Goal: Download file/media

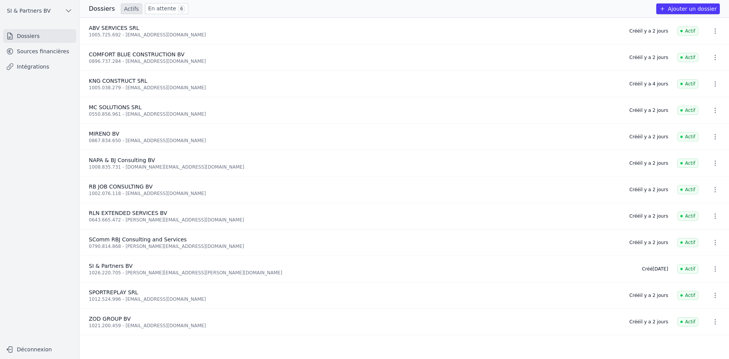
click at [152, 8] on link "En attente 6" at bounding box center [166, 8] width 43 height 11
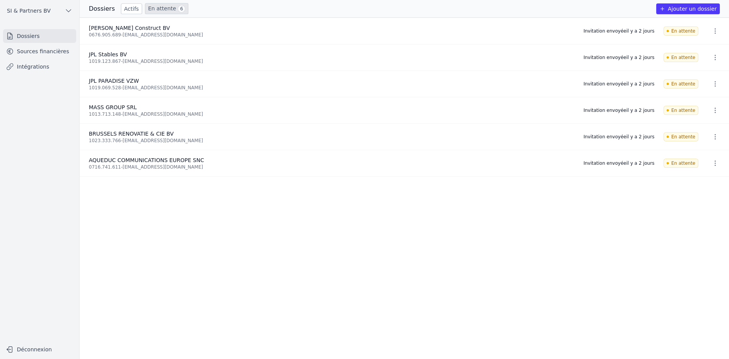
click at [129, 10] on link "Actifs" at bounding box center [131, 8] width 21 height 11
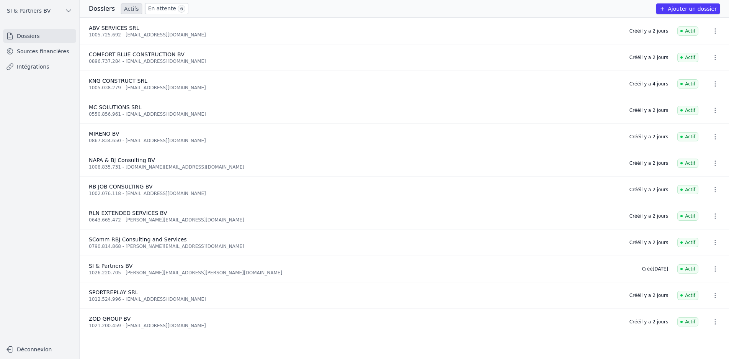
click at [114, 186] on span "RB JOB CONSULTING BV" at bounding box center [121, 186] width 64 height 6
click at [44, 48] on link "Sources financières" at bounding box center [39, 51] width 73 height 14
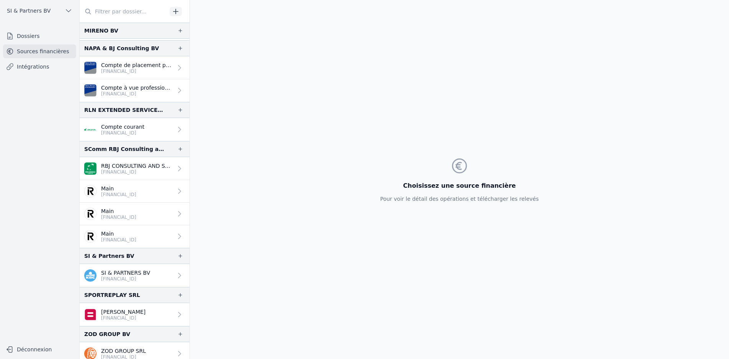
scroll to position [274, 0]
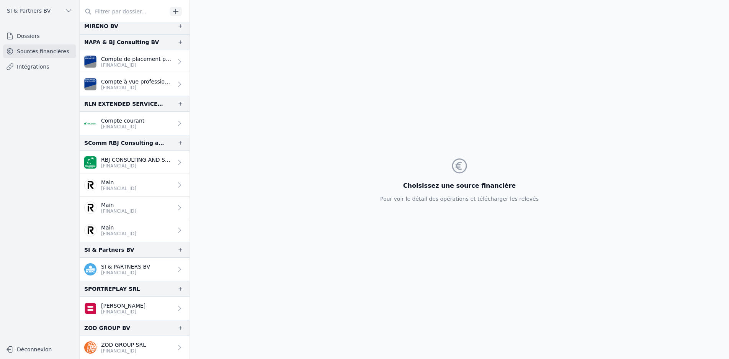
click at [26, 37] on link "Dossiers" at bounding box center [39, 36] width 73 height 14
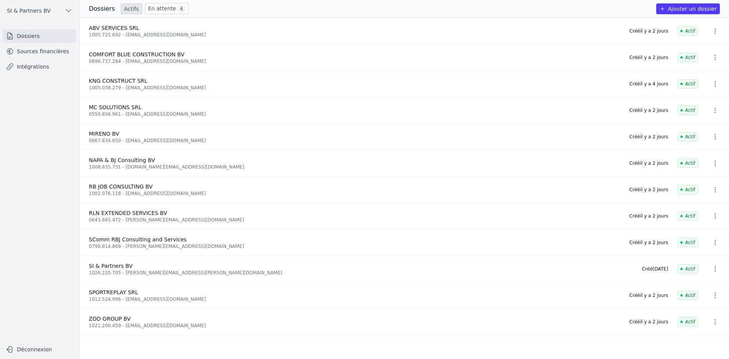
click at [118, 185] on span "RB JOB CONSULTING BV" at bounding box center [121, 186] width 64 height 6
click at [44, 50] on link "Sources financières" at bounding box center [39, 51] width 73 height 14
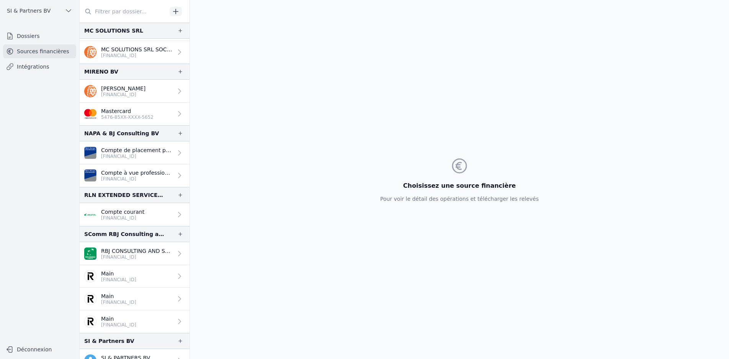
scroll to position [175, 0]
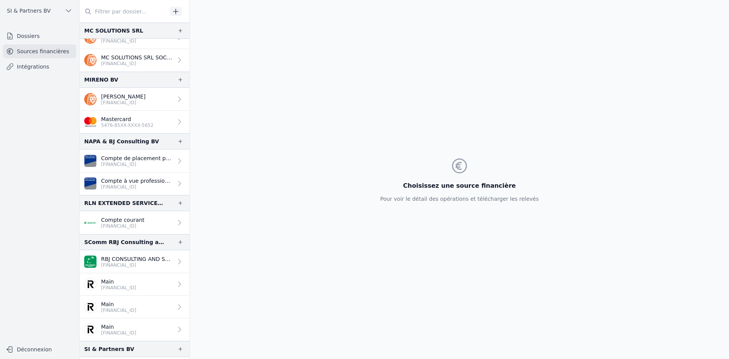
drag, startPoint x: 190, startPoint y: 214, endPoint x: 190, endPoint y: 209, distance: 5.7
click at [190, 209] on div "Choisissez une source financière Pour voir le détail des opérations et téléchar…" at bounding box center [459, 179] width 539 height 359
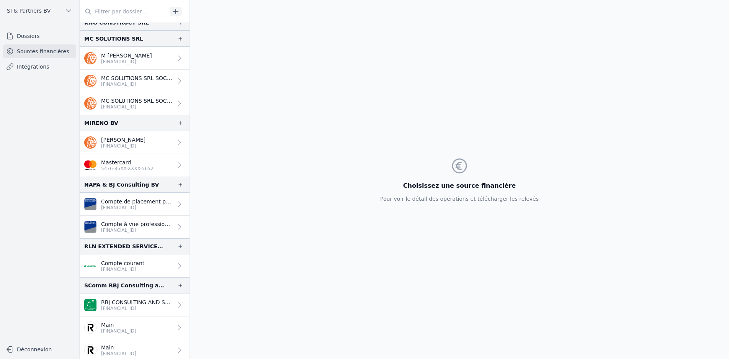
scroll to position [106, 0]
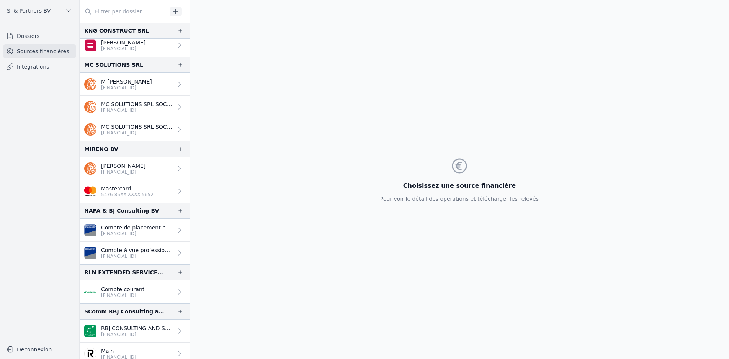
click at [105, 163] on p "[PERSON_NAME]" at bounding box center [123, 166] width 44 height 8
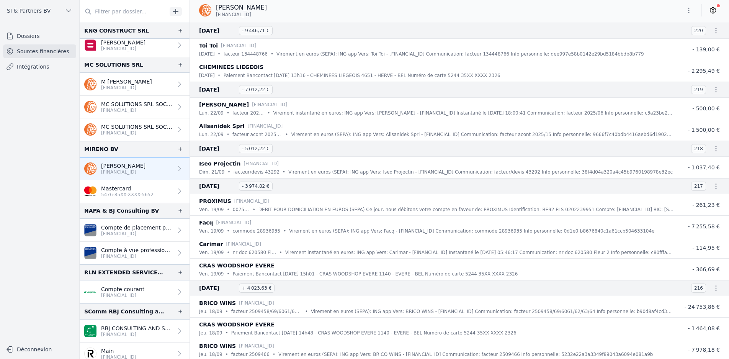
click at [691, 13] on icon "button" at bounding box center [689, 11] width 8 height 8
click at [670, 40] on button "Exporter" at bounding box center [670, 41] width 55 height 14
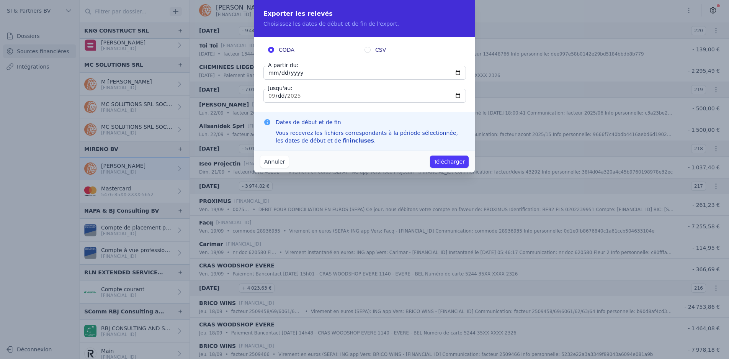
click at [272, 73] on input "[DATE]" at bounding box center [364, 73] width 203 height 14
type input "[DATE]"
click at [268, 96] on input "[DATE]" at bounding box center [364, 96] width 203 height 14
type input "[DATE]"
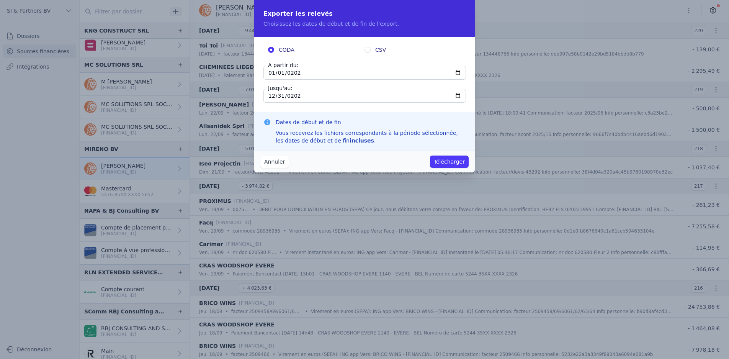
type input "[DATE]"
click at [454, 160] on button "Télécharger" at bounding box center [449, 161] width 39 height 12
